Goal: Information Seeking & Learning: Learn about a topic

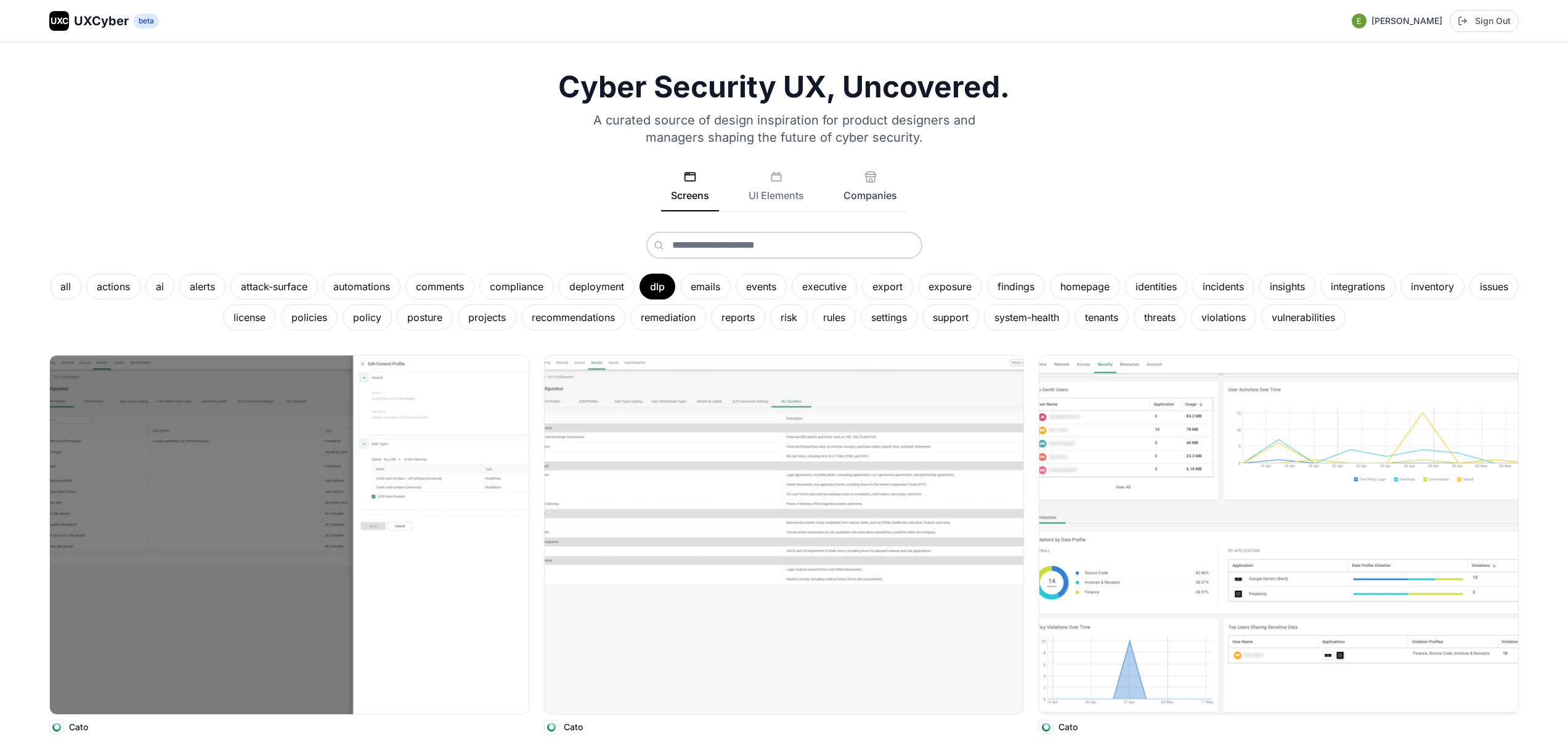
click at [870, 204] on button "Companies" at bounding box center [870, 191] width 73 height 40
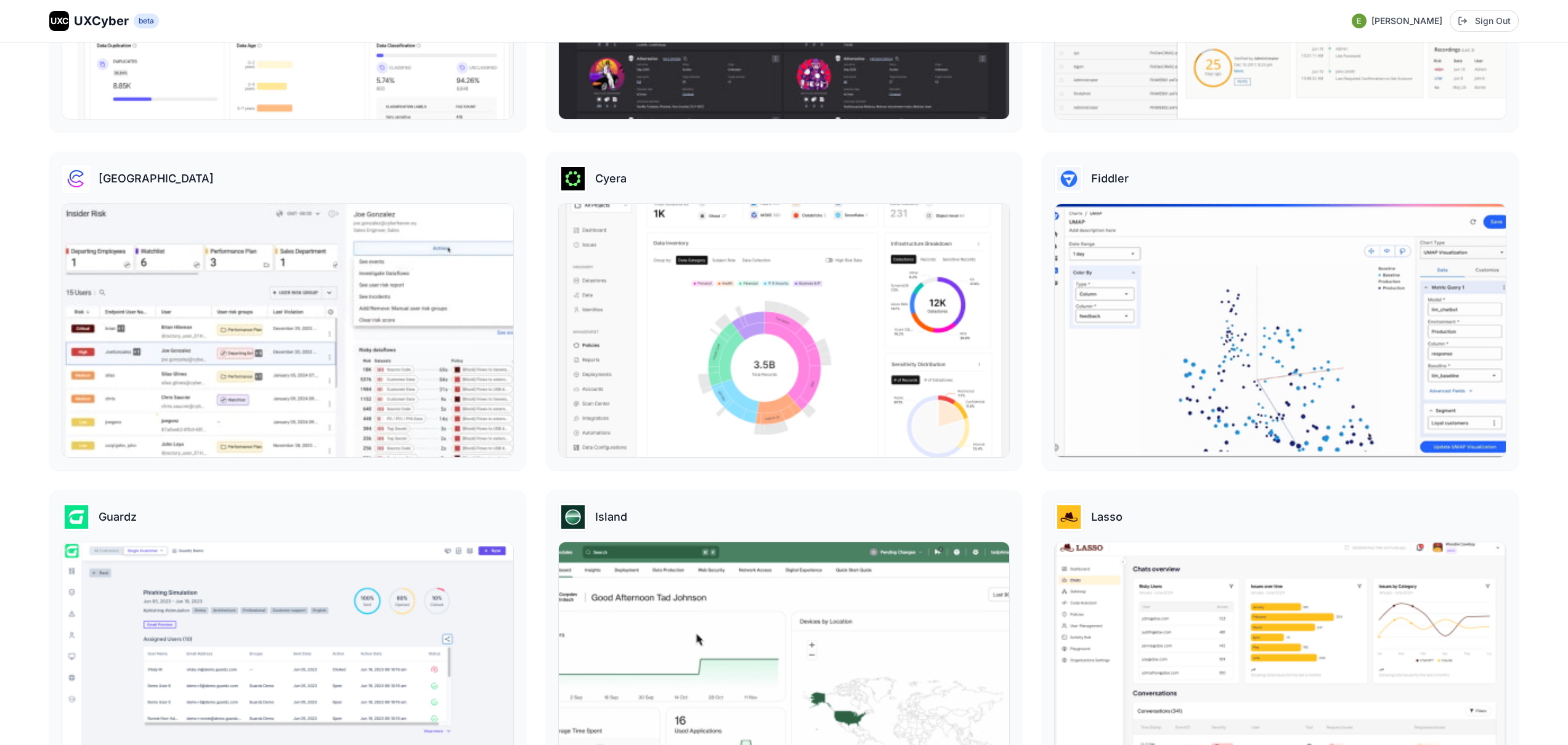
scroll to position [1032, 0]
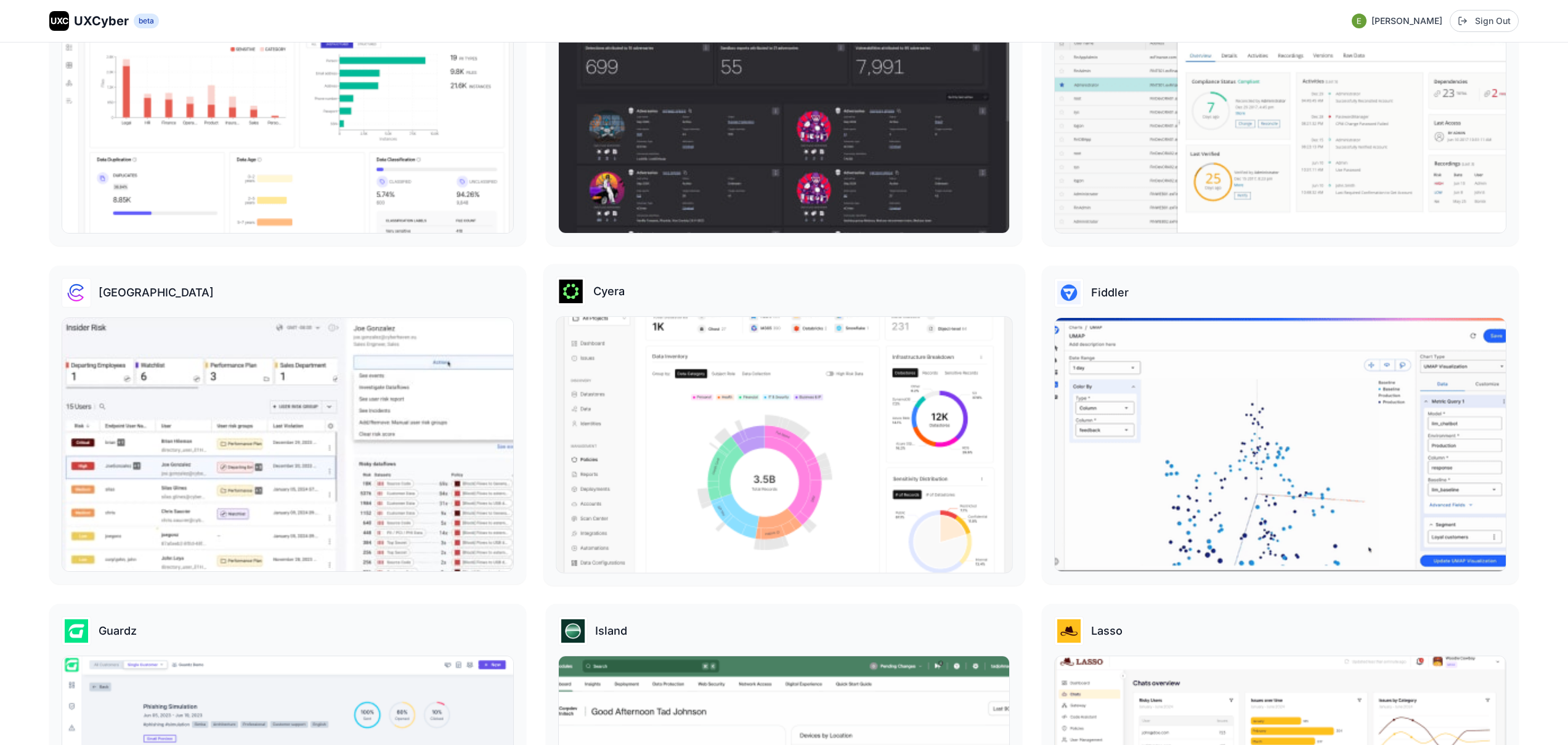
click at [804, 359] on img at bounding box center [784, 445] width 455 height 256
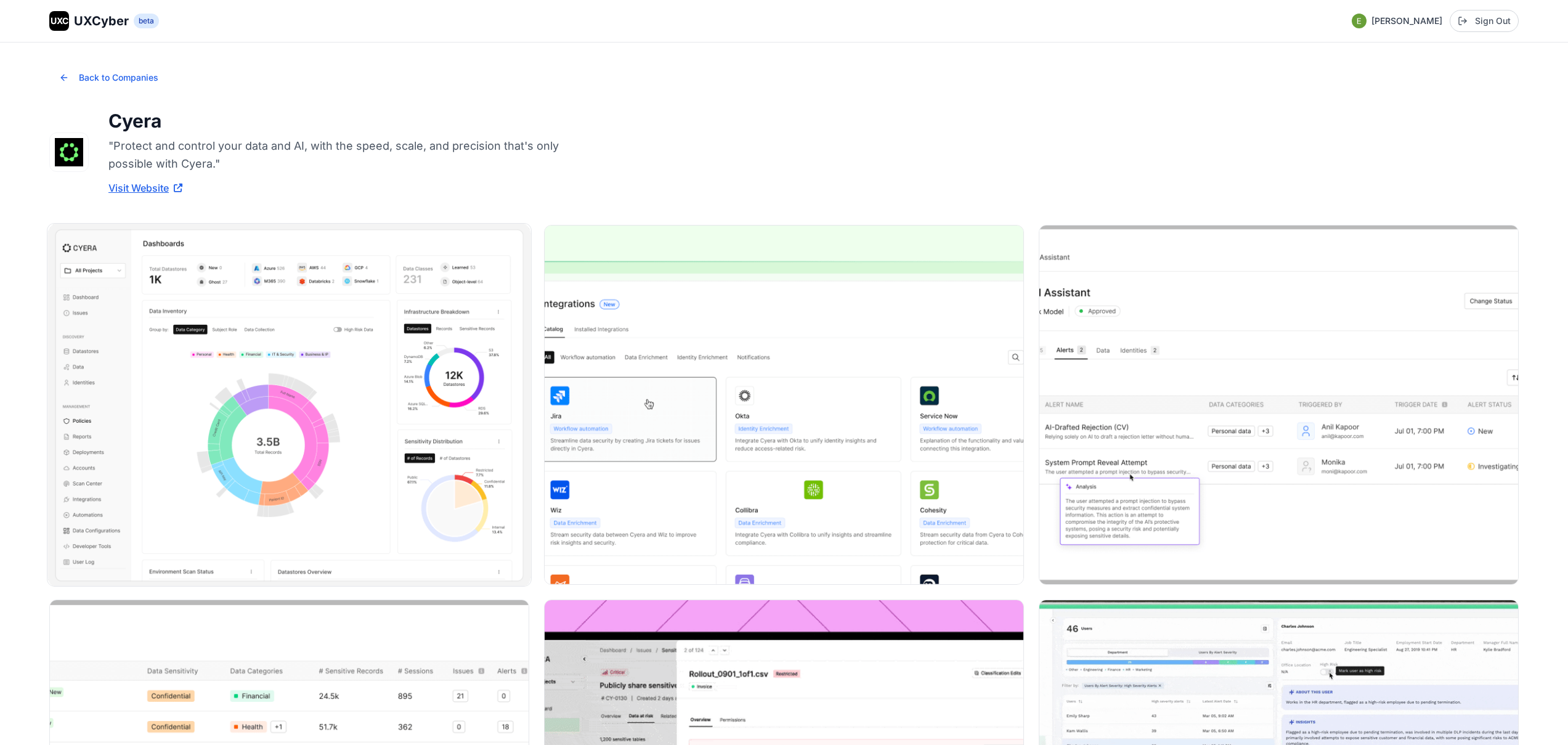
scroll to position [16, 0]
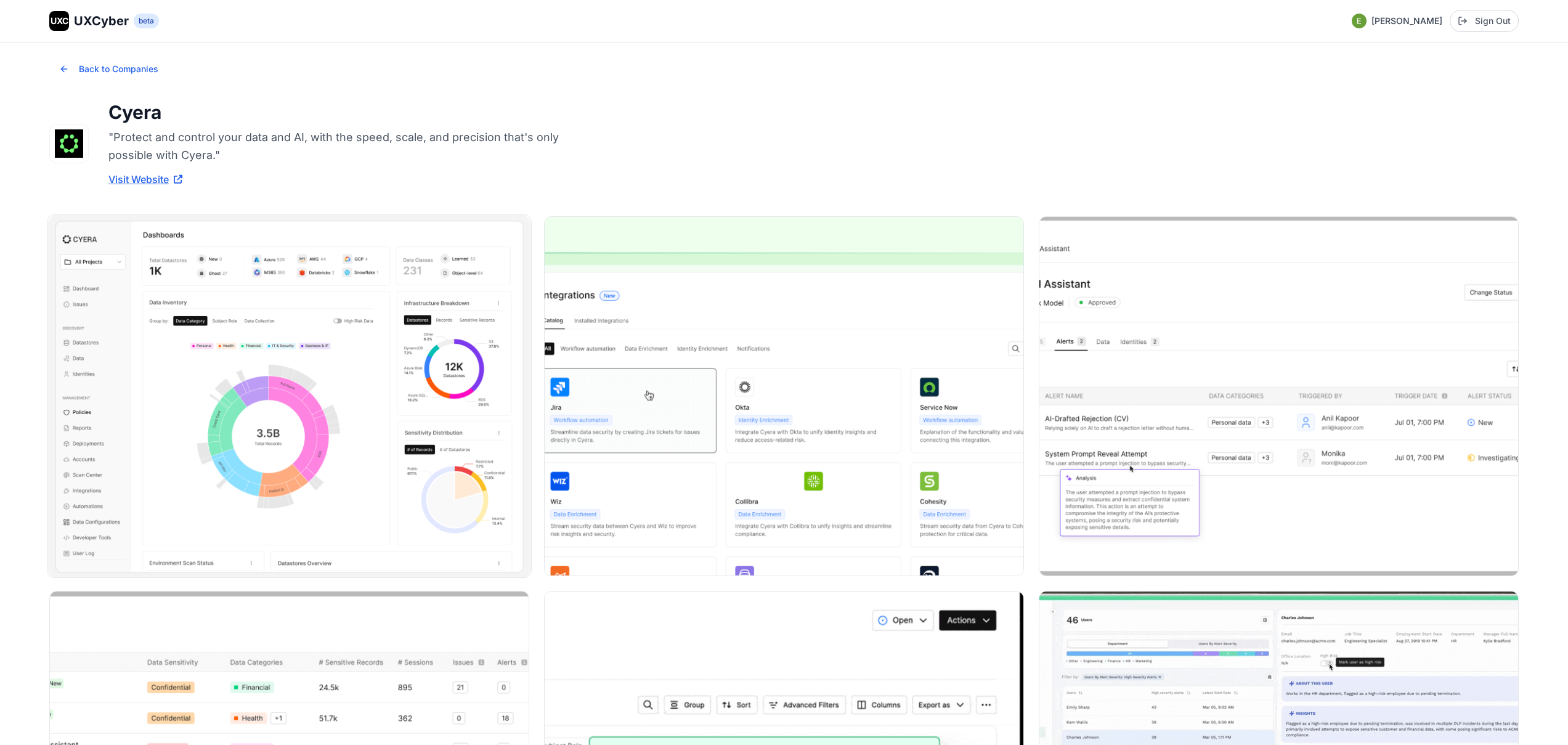
click at [353, 377] on img at bounding box center [289, 396] width 484 height 363
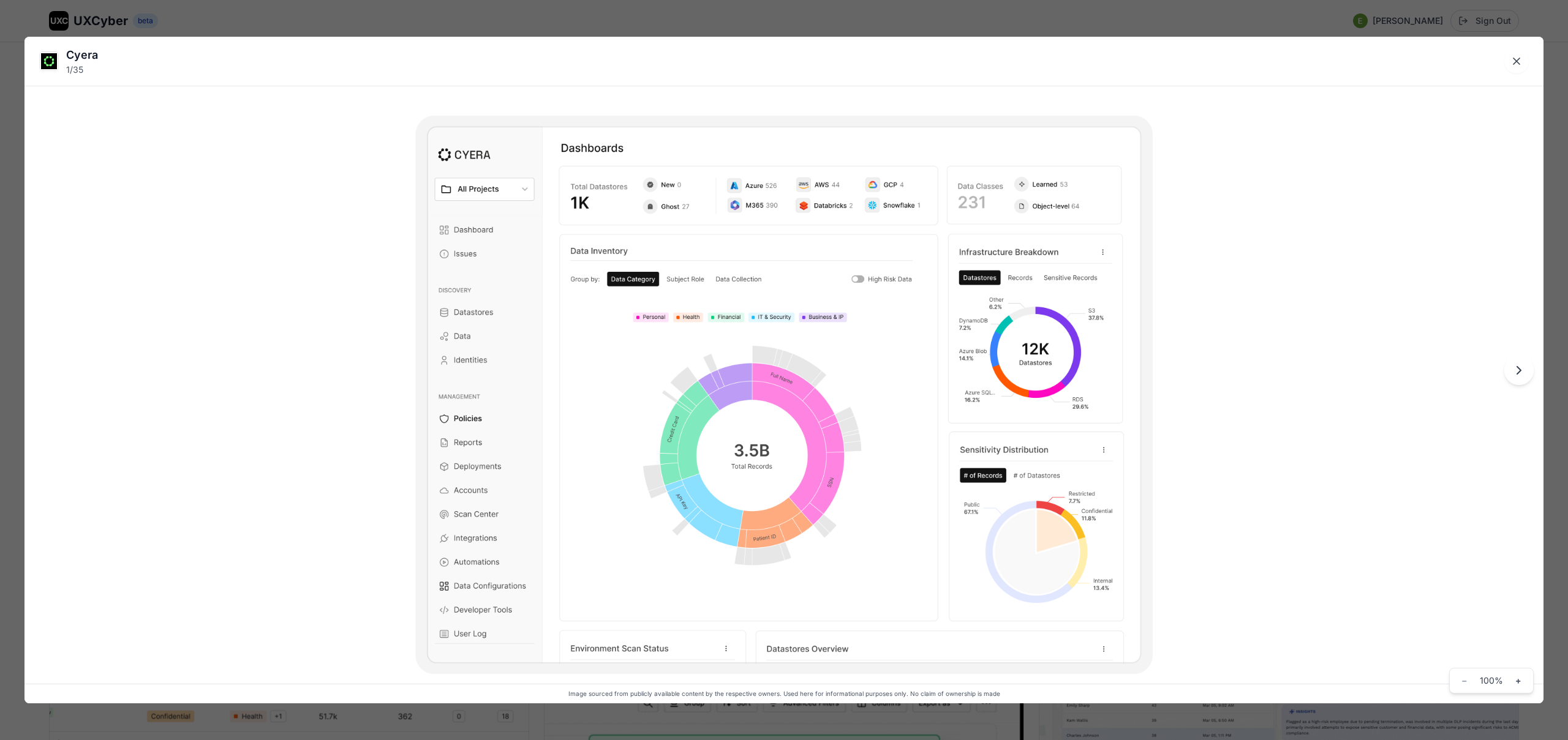
click at [735, 20] on div "Cyera 1 / 35 Image sourced from publicly available content by the respective ow…" at bounding box center [784, 370] width 1568 height 740
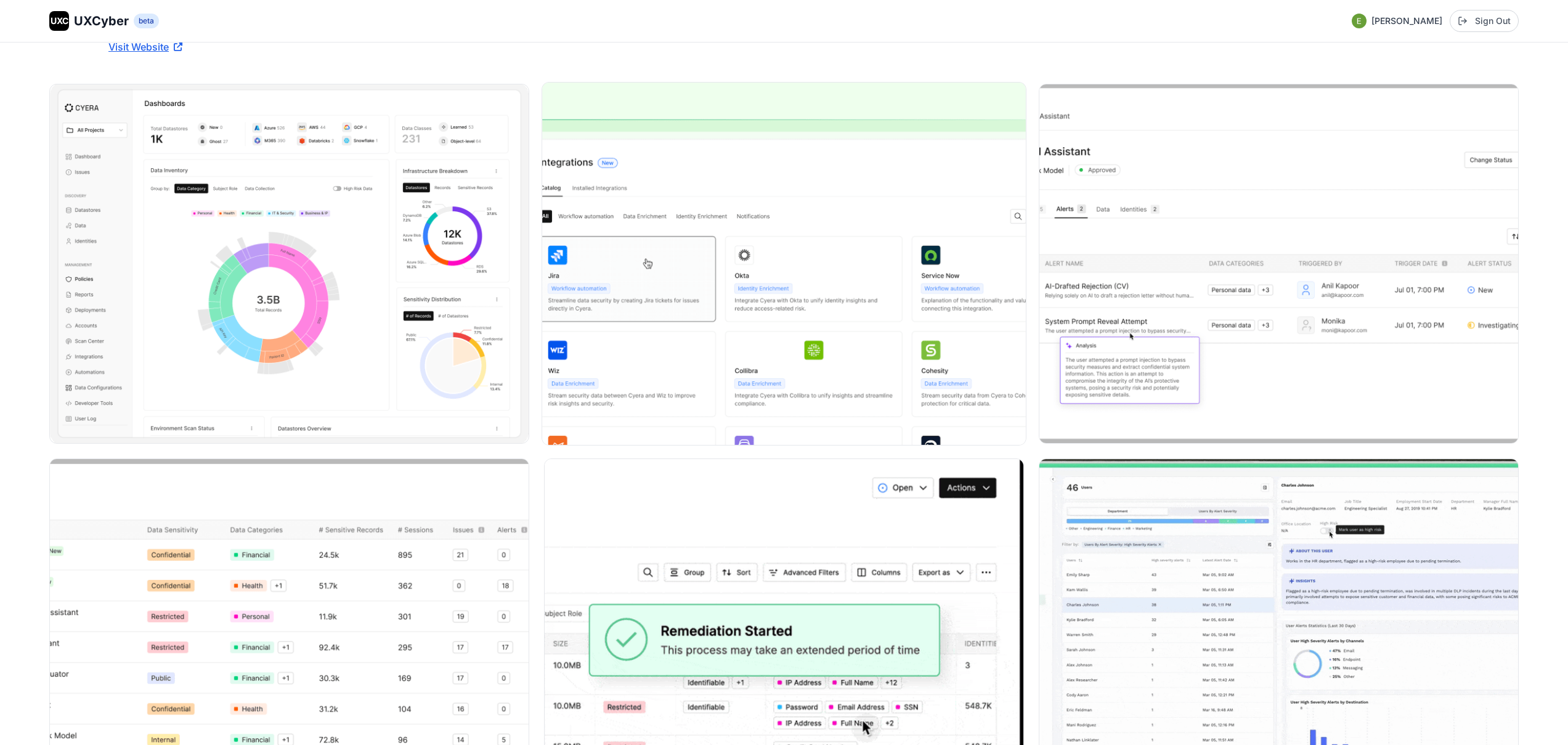
scroll to position [155, 0]
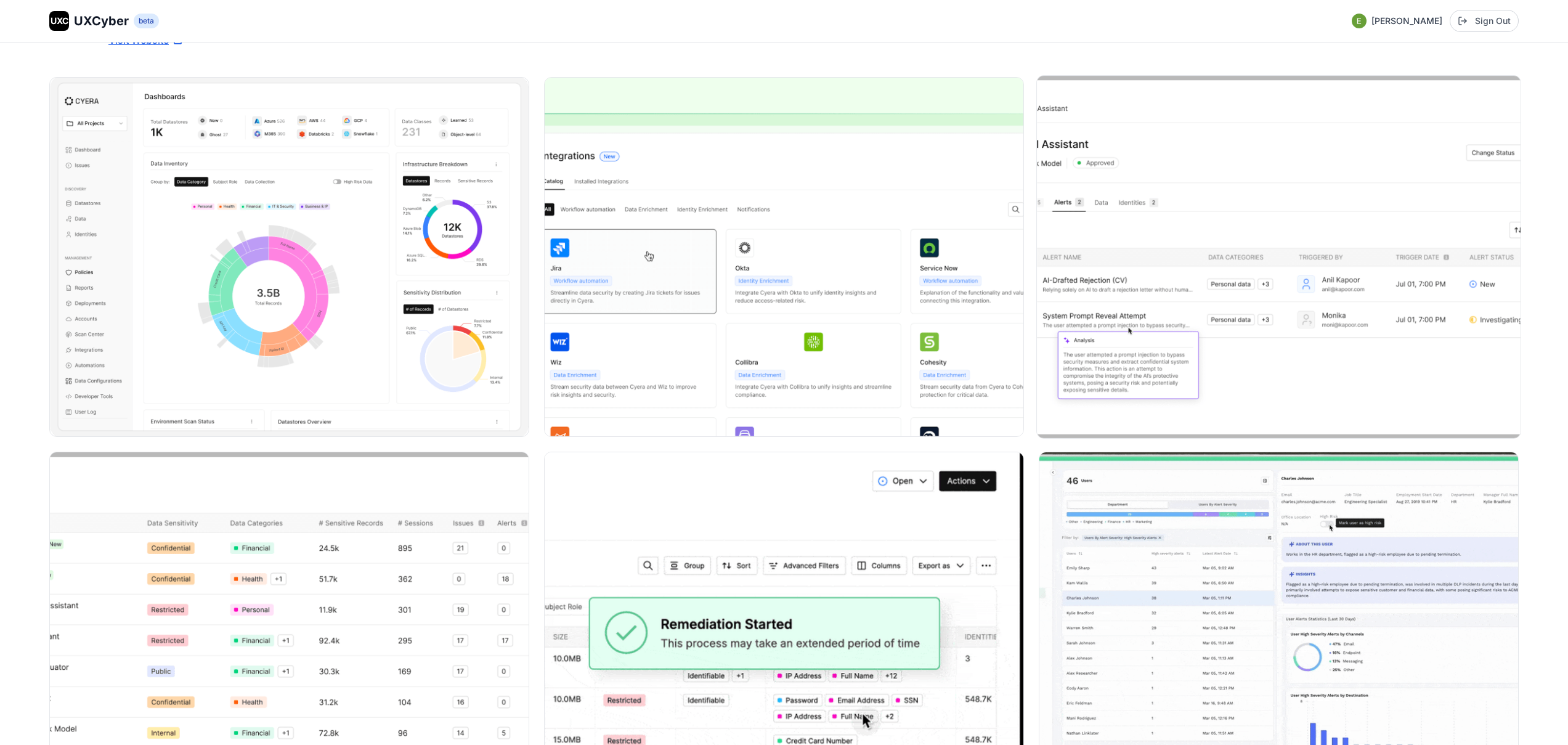
click at [1196, 286] on img at bounding box center [1279, 257] width 484 height 363
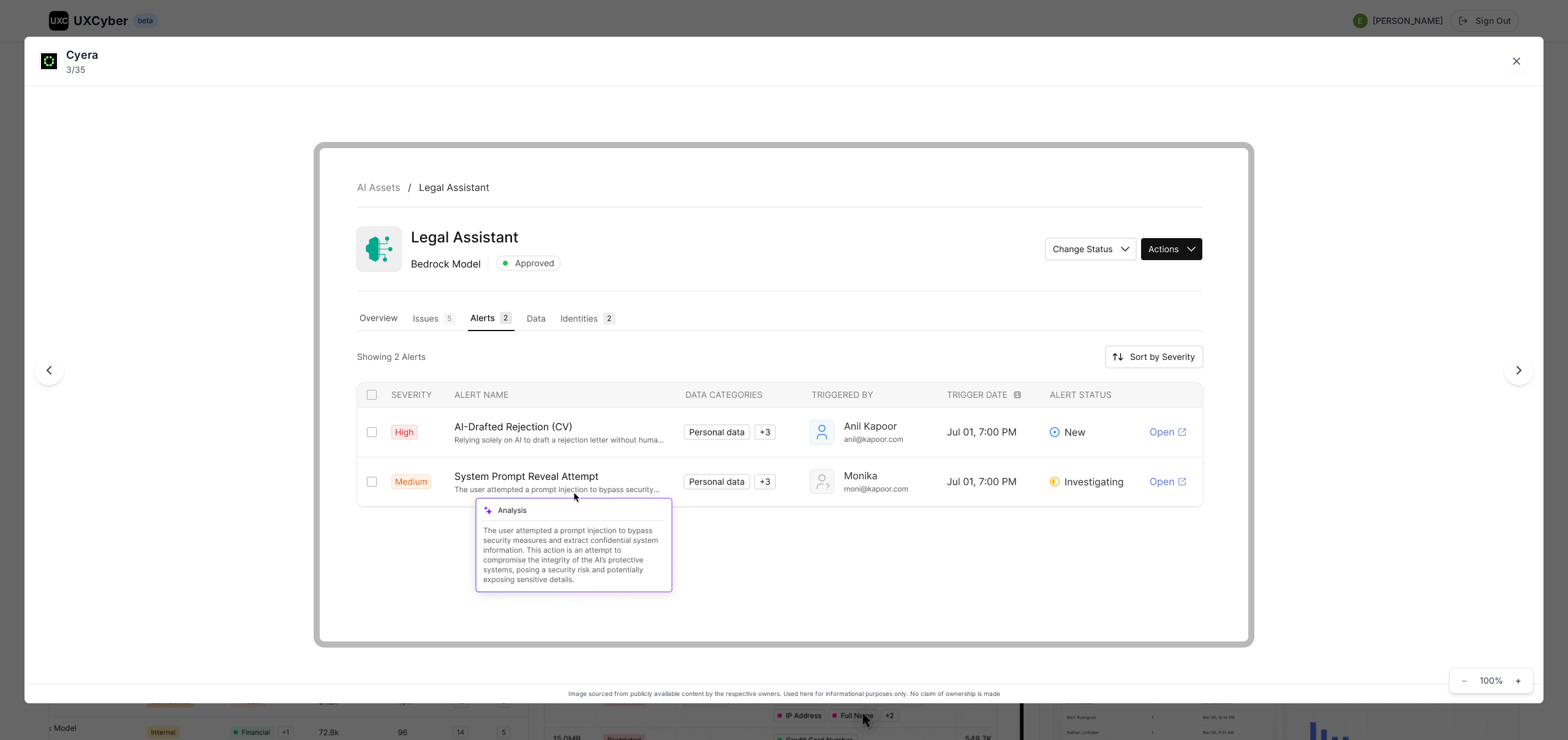
click at [1050, 16] on div "Cyera 3 / 35 Image sourced from publicly available content by the respective ow…" at bounding box center [784, 370] width 1568 height 740
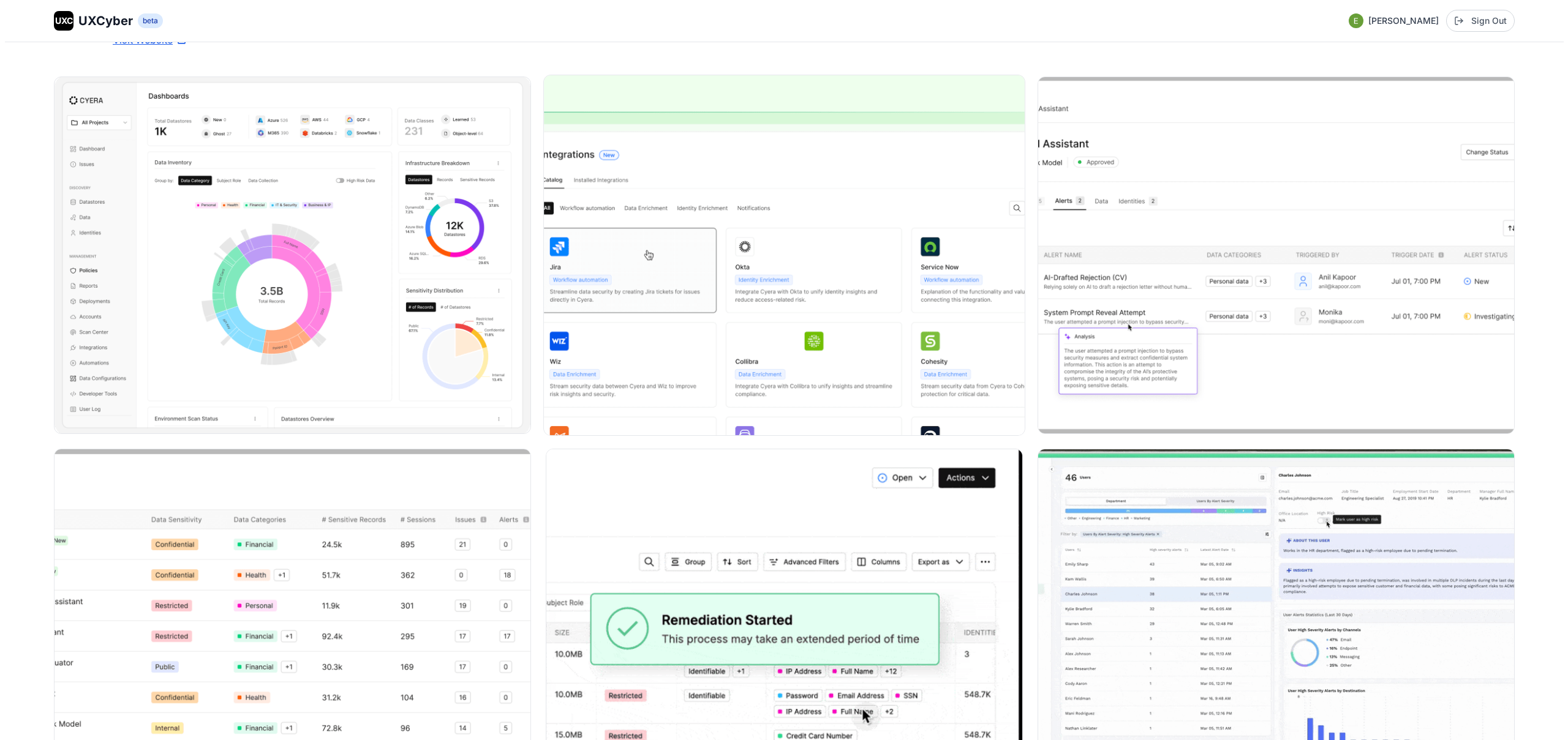
scroll to position [156, 0]
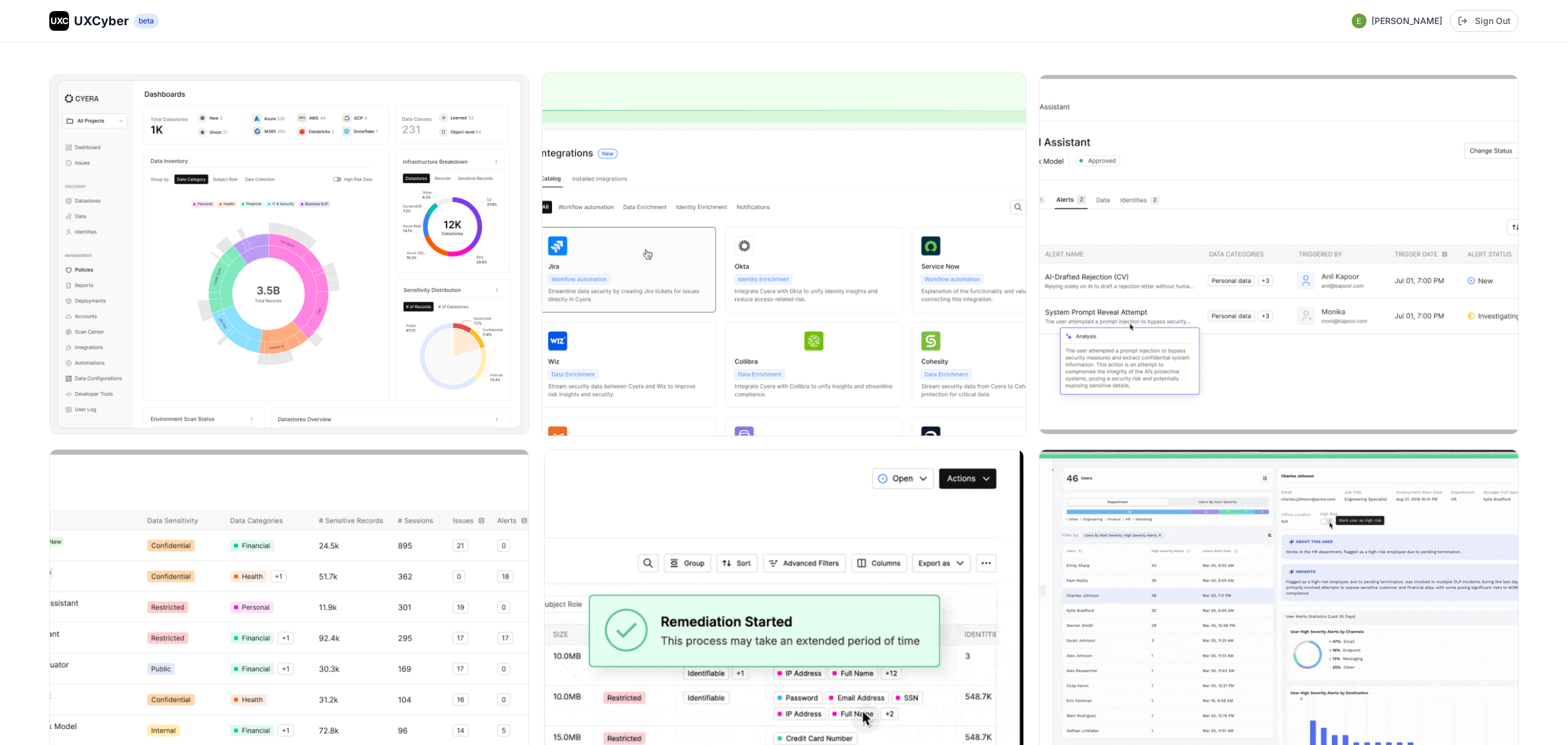
click at [793, 310] on img at bounding box center [784, 254] width 484 height 363
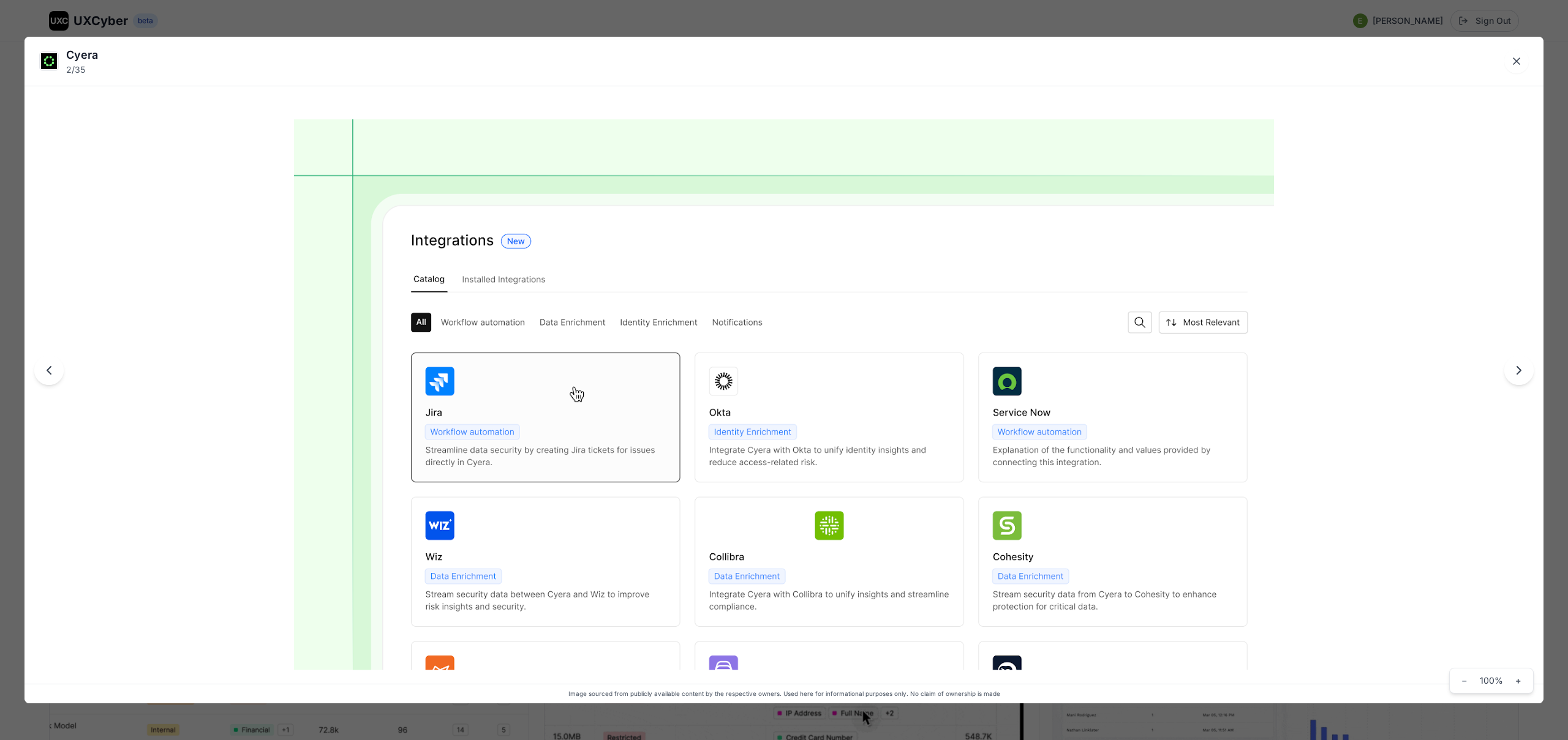
click at [768, 22] on div "Cyera 2 / 35 Image sourced from publicly available content by the respective ow…" at bounding box center [784, 370] width 1568 height 740
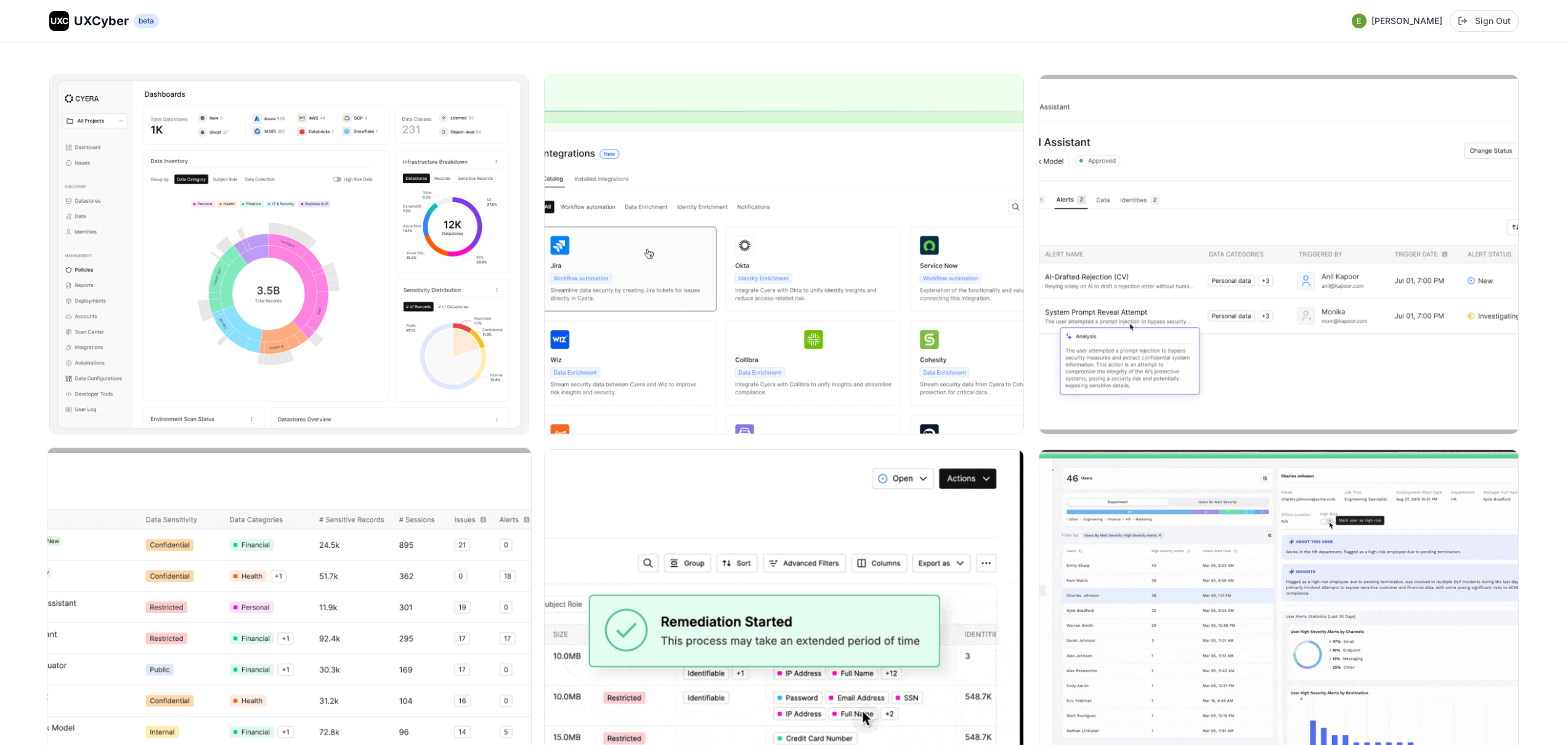
click at [428, 642] on img at bounding box center [289, 629] width 484 height 363
